Goal: Task Accomplishment & Management: Complete application form

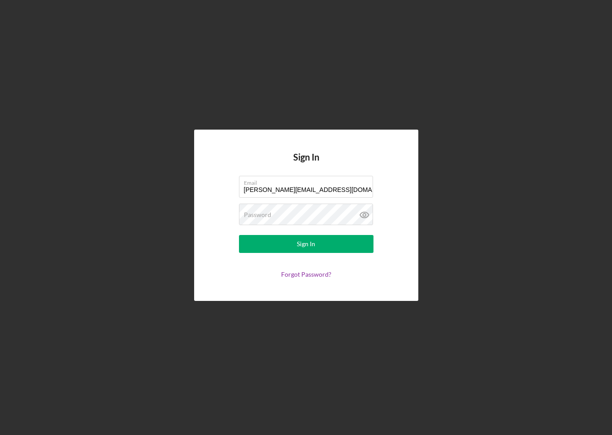
type input "[PERSON_NAME][EMAIL_ADDRESS][DOMAIN_NAME]"
click at [306, 244] on button "Sign In" at bounding box center [306, 244] width 135 height 18
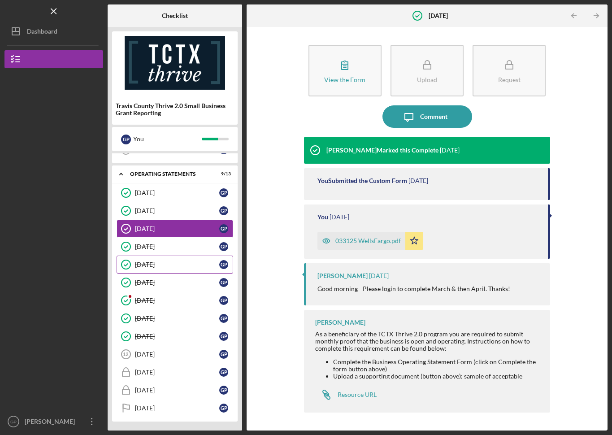
scroll to position [49, 0]
click at [173, 357] on div "[DATE]" at bounding box center [177, 354] width 84 height 7
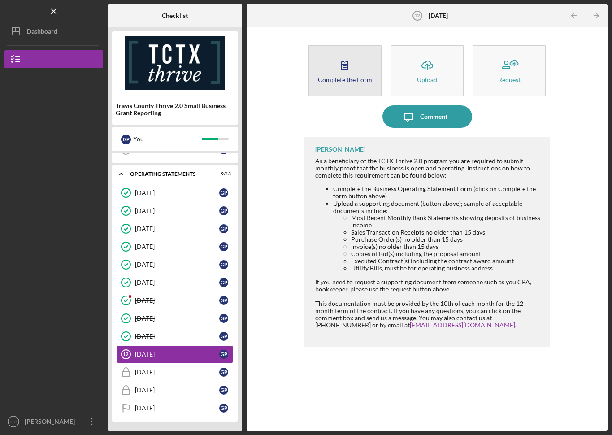
click at [360, 78] on div "Complete the Form" at bounding box center [345, 79] width 54 height 7
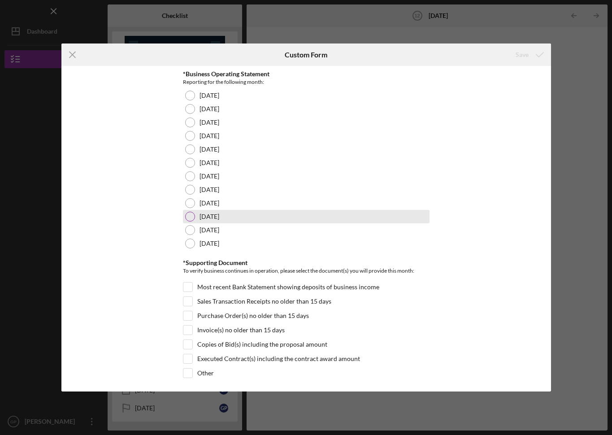
click at [188, 217] on div at bounding box center [190, 217] width 10 height 10
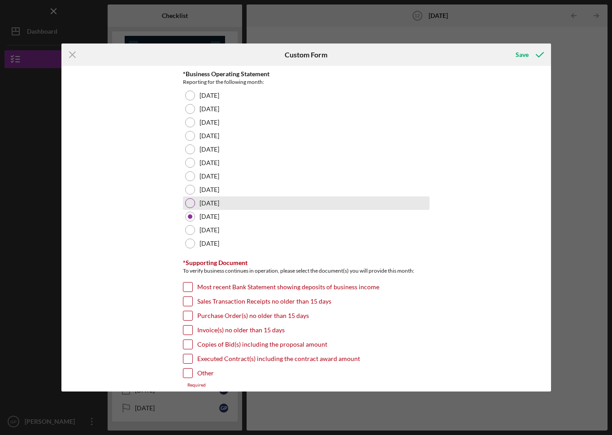
click at [187, 206] on div at bounding box center [190, 203] width 10 height 10
click at [184, 288] on input "Most recent Bank Statement showing deposits of business income" at bounding box center [187, 287] width 9 height 9
checkbox input "true"
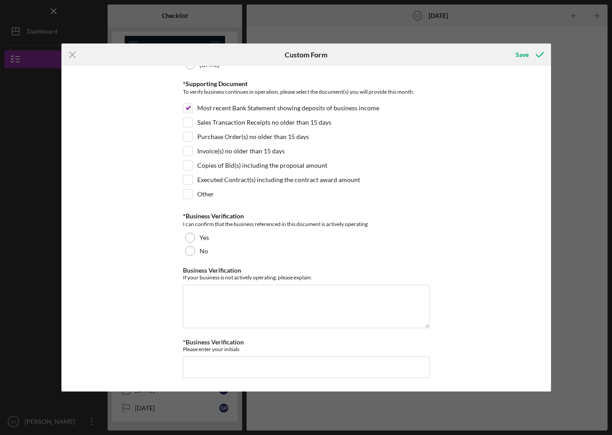
scroll to position [179, 0]
click at [187, 240] on div at bounding box center [190, 238] width 10 height 10
click at [201, 366] on input "*Business Verification" at bounding box center [306, 368] width 247 height 22
type input "GSP"
click at [523, 57] on div "Save" at bounding box center [522, 55] width 13 height 18
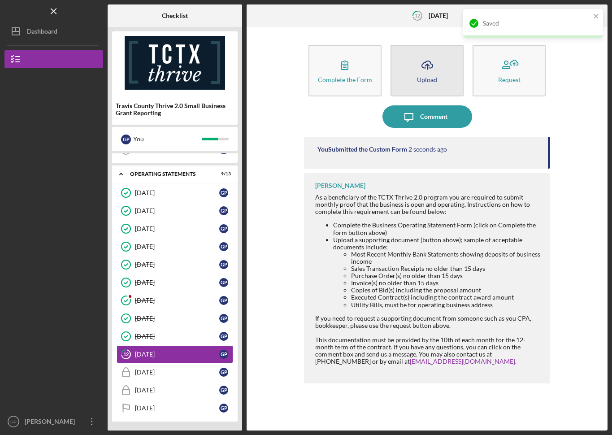
click at [427, 82] on div "Upload" at bounding box center [427, 79] width 20 height 7
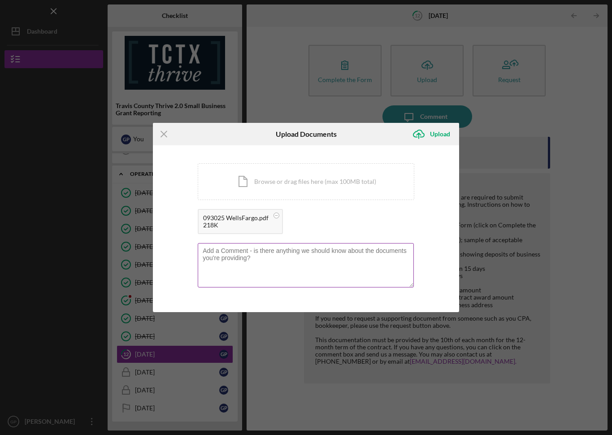
click at [216, 255] on textarea at bounding box center [306, 265] width 216 height 44
type textarea "[DATE] Bank Statement"
click at [422, 132] on icon "Icon/Upload" at bounding box center [419, 134] width 22 height 22
